Goal: Task Accomplishment & Management: Use online tool/utility

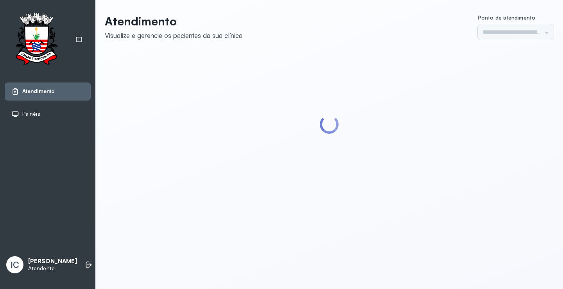
type input "*********"
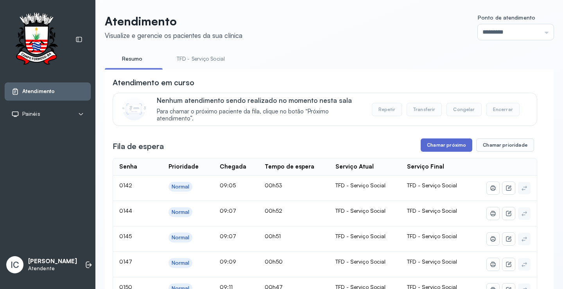
click at [438, 146] on button "Chamar próximo" at bounding box center [446, 144] width 52 height 13
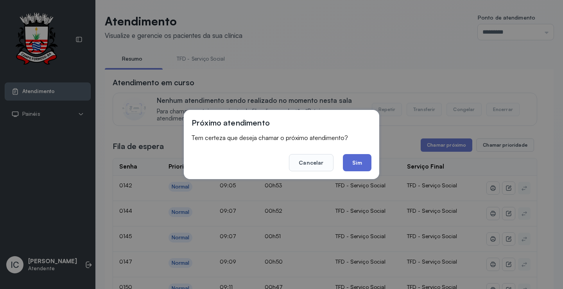
click at [367, 161] on button "Sim" at bounding box center [357, 162] width 29 height 17
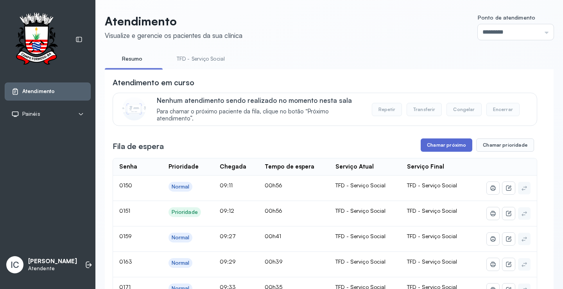
click at [431, 142] on button "Chamar próximo" at bounding box center [446, 144] width 52 height 13
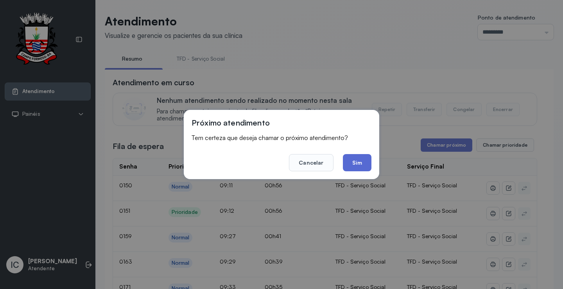
click at [363, 159] on button "Sim" at bounding box center [357, 162] width 29 height 17
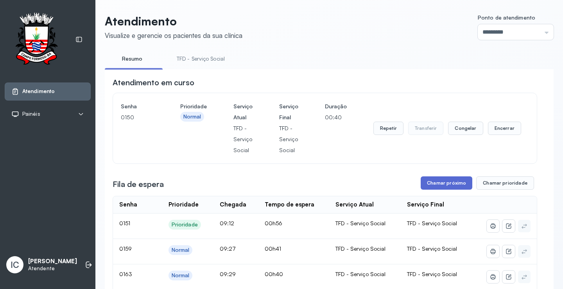
click at [447, 182] on button "Chamar próximo" at bounding box center [446, 182] width 52 height 13
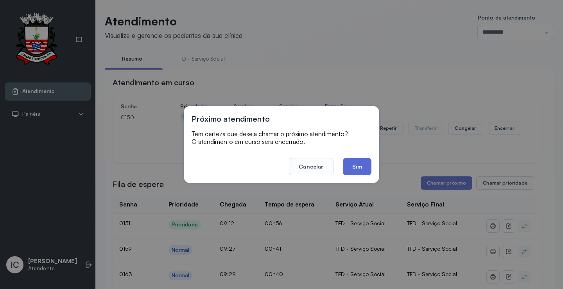
click at [365, 169] on button "Sim" at bounding box center [357, 166] width 29 height 17
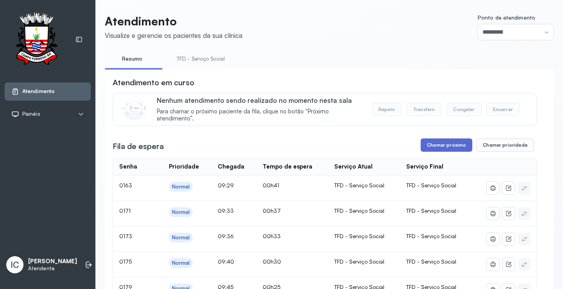
click at [446, 147] on button "Chamar próximo" at bounding box center [446, 144] width 52 height 13
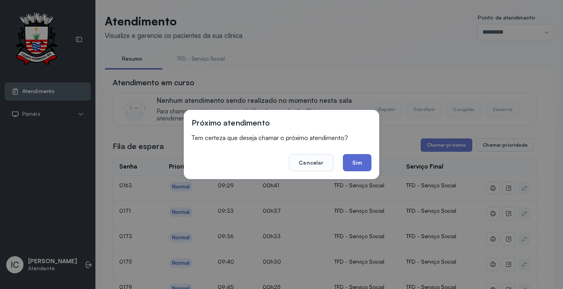
click at [352, 166] on button "Sim" at bounding box center [357, 162] width 29 height 17
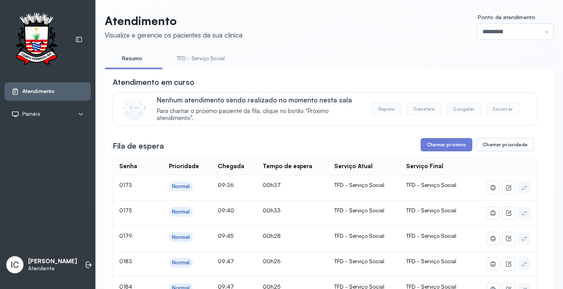
scroll to position [78, 0]
